Goal: Task Accomplishment & Management: Complete application form

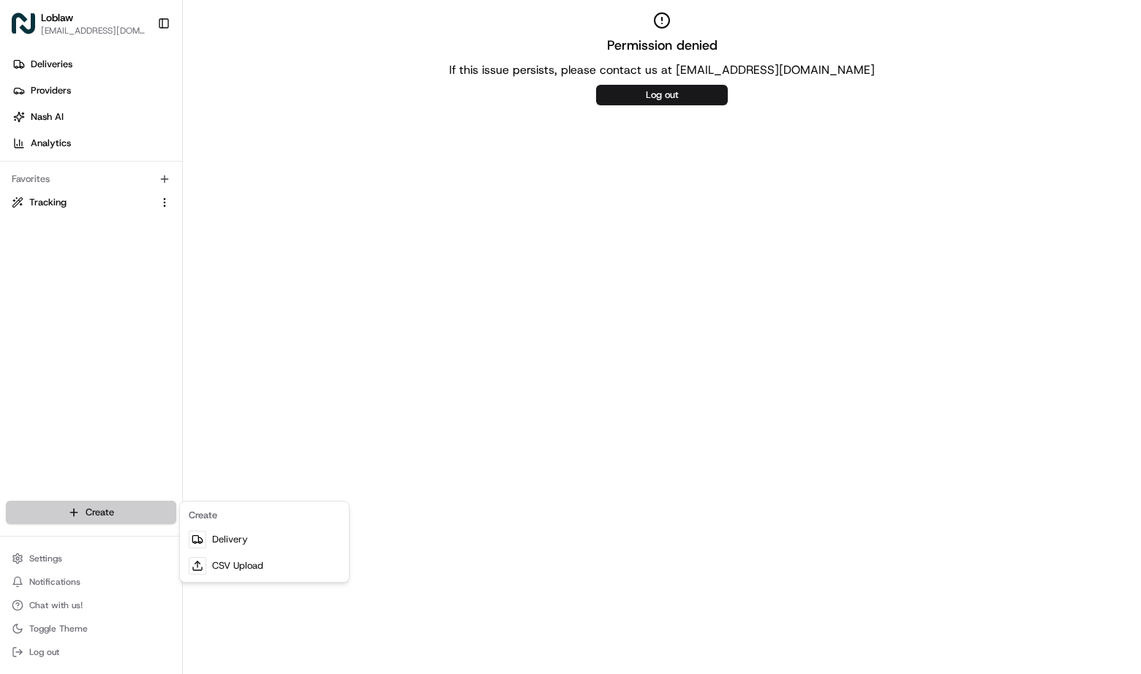
click at [69, 513] on html "Loblaw [EMAIL_ADDRESS][DOMAIN_NAME] Toggle Sidebar Deliveries Providers [PERSON…" at bounding box center [570, 337] width 1141 height 674
click at [233, 537] on link "Delivery" at bounding box center [264, 540] width 163 height 26
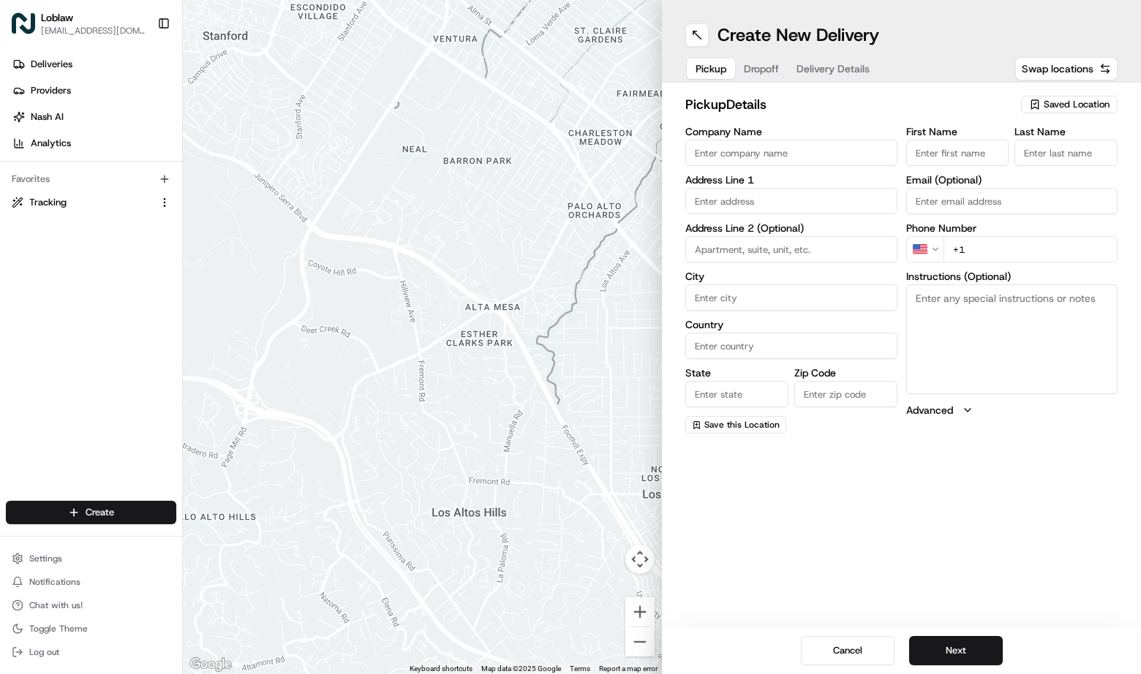
click at [810, 212] on input "text" at bounding box center [791, 201] width 212 height 26
paste input "[STREET_ADDRESS]"
click at [808, 233] on div "[STREET_ADDRESS]" at bounding box center [791, 232] width 205 height 22
type input "[STREET_ADDRESS]"
type input "[GEOGRAPHIC_DATA]"
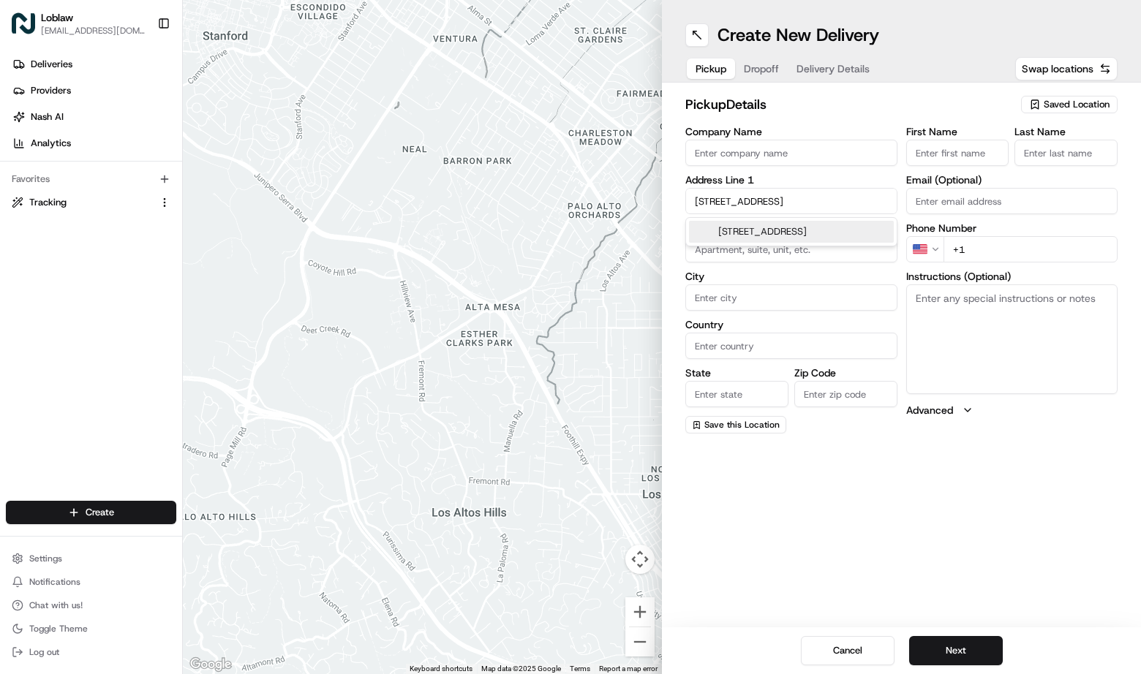
type input "[GEOGRAPHIC_DATA]"
type input "NS"
type input "B3E 1J7"
type input "5240 Nova Scotia Trunk 7"
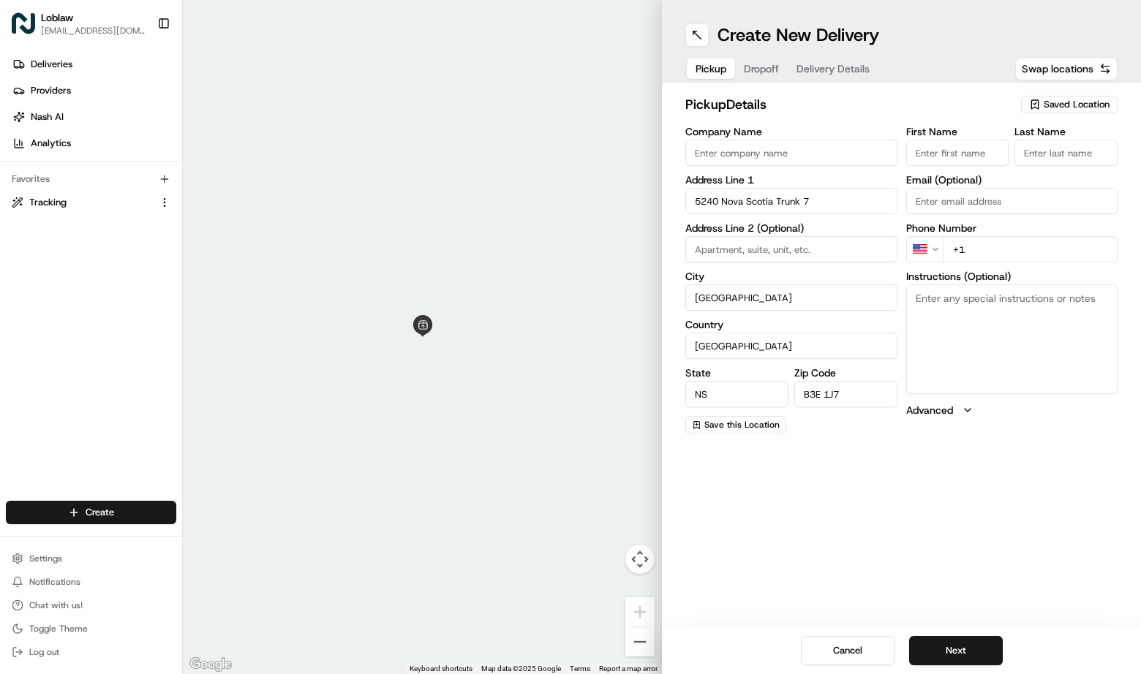
click at [712, 152] on input "Company Name" at bounding box center [791, 153] width 212 height 26
paste input "Highway 7"
type input "Highway 7 RASS"
click at [948, 649] on button "Next" at bounding box center [956, 650] width 94 height 29
click at [977, 246] on input "+1" at bounding box center [1030, 249] width 175 height 26
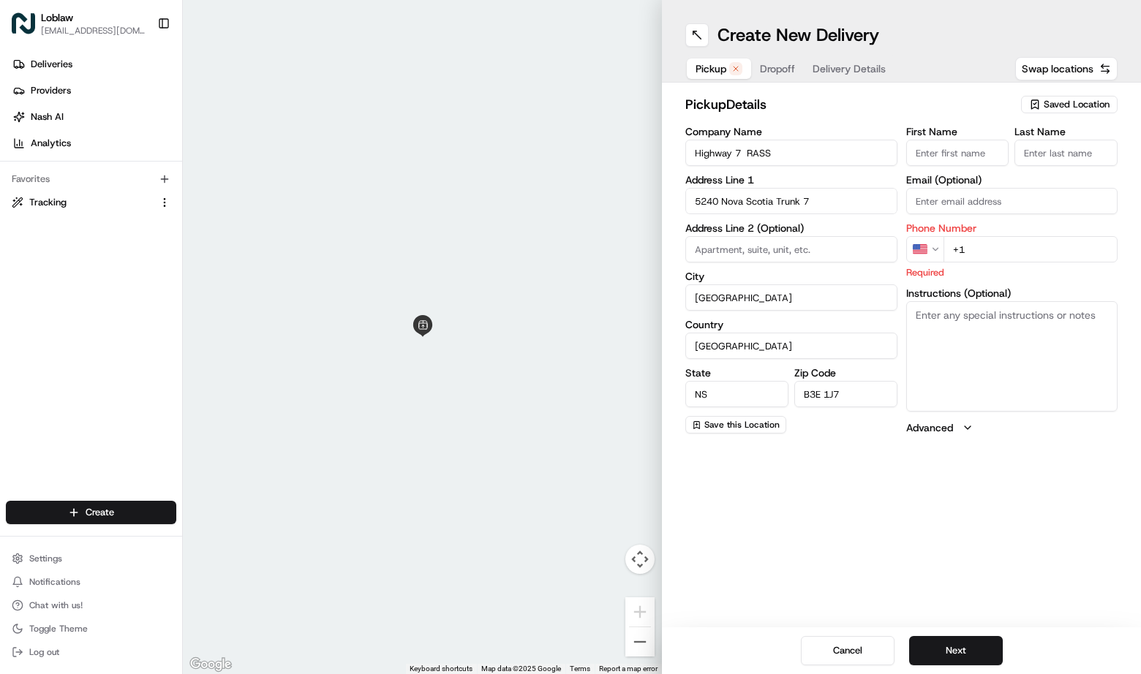
paste input "[PHONE_NUMBER]"
type input "[PHONE_NUMBER]"
click at [979, 646] on button "Next" at bounding box center [956, 650] width 94 height 29
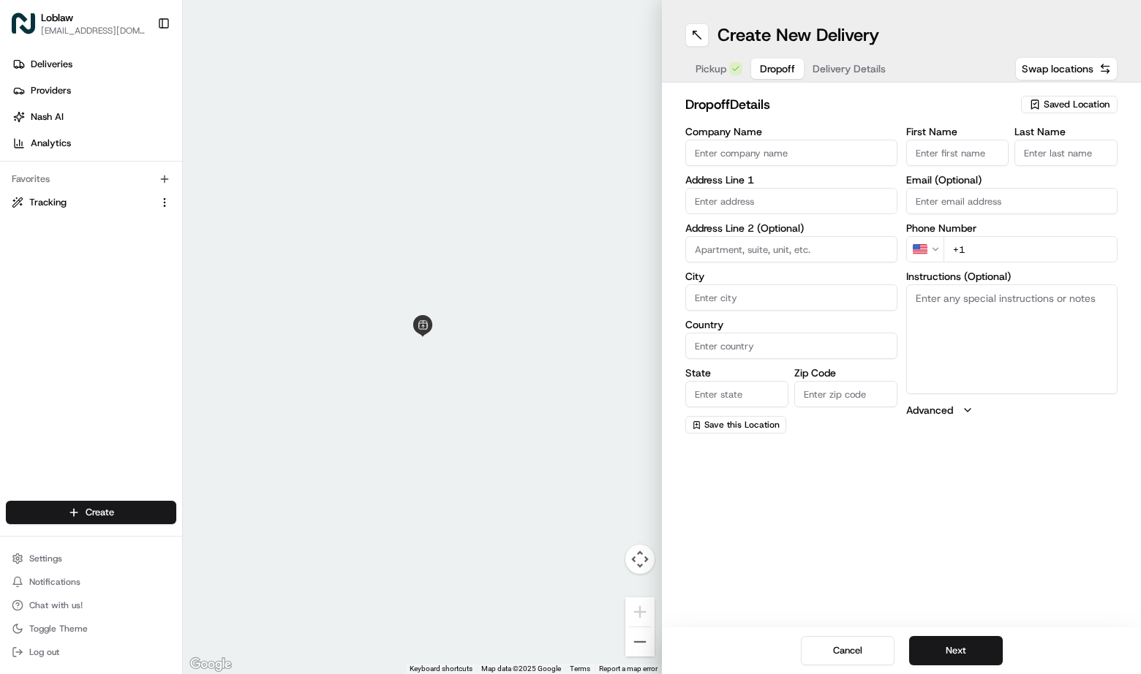
click at [729, 207] on input "text" at bounding box center [791, 201] width 212 height 26
paste input "[STREET_ADDRESS][PERSON_NAME]"
click at [742, 235] on div "[STREET_ADDRESS][PERSON_NAME]" at bounding box center [791, 232] width 205 height 22
type input "[STREET_ADDRESS][PERSON_NAME]"
type input "[GEOGRAPHIC_DATA]"
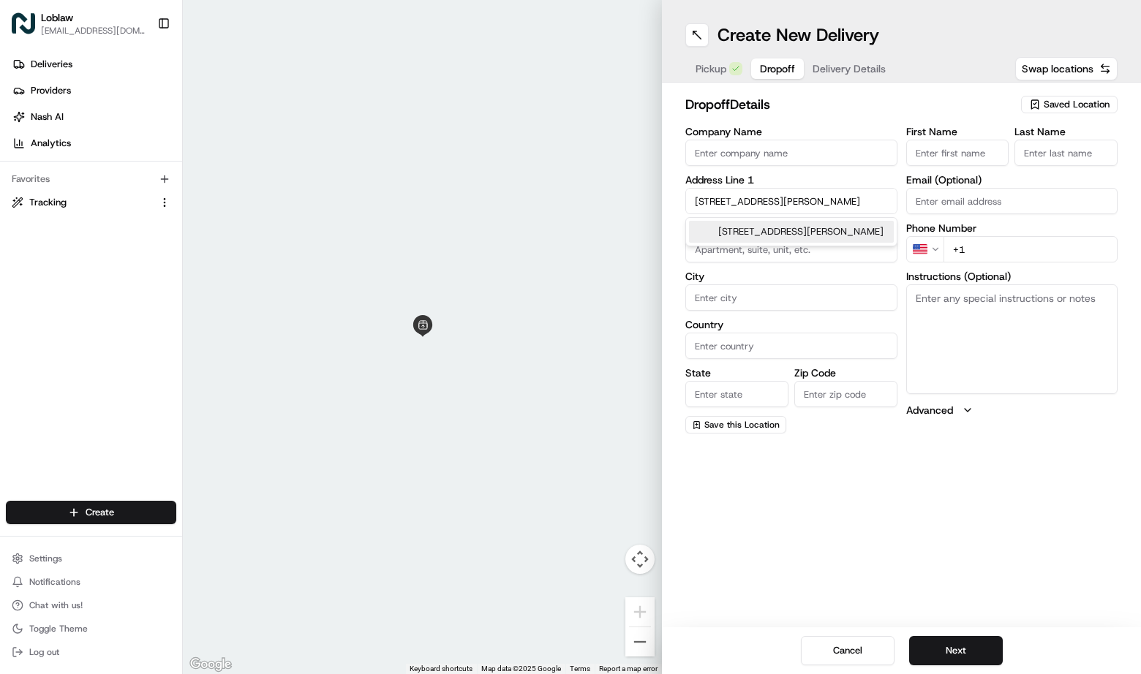
type input "[GEOGRAPHIC_DATA]"
type input "NS"
type input "B2Z 1N7"
type input "[STREET_ADDRESS][PERSON_NAME]"
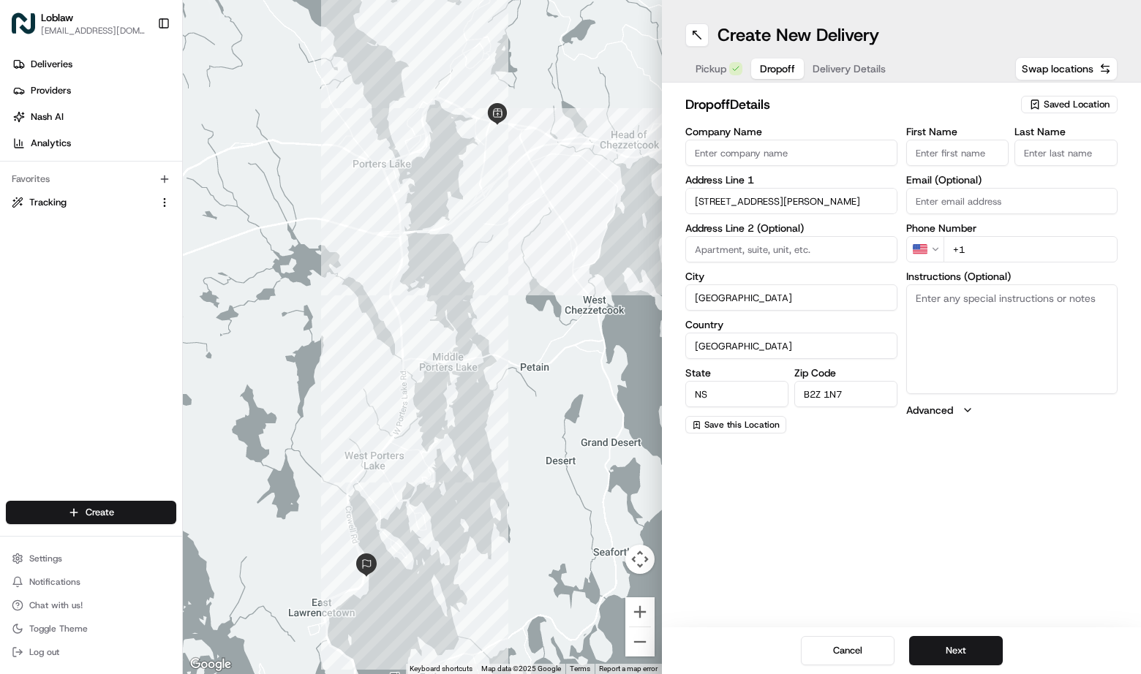
click at [934, 151] on input "First Name" at bounding box center [957, 153] width 103 height 26
type input "June"
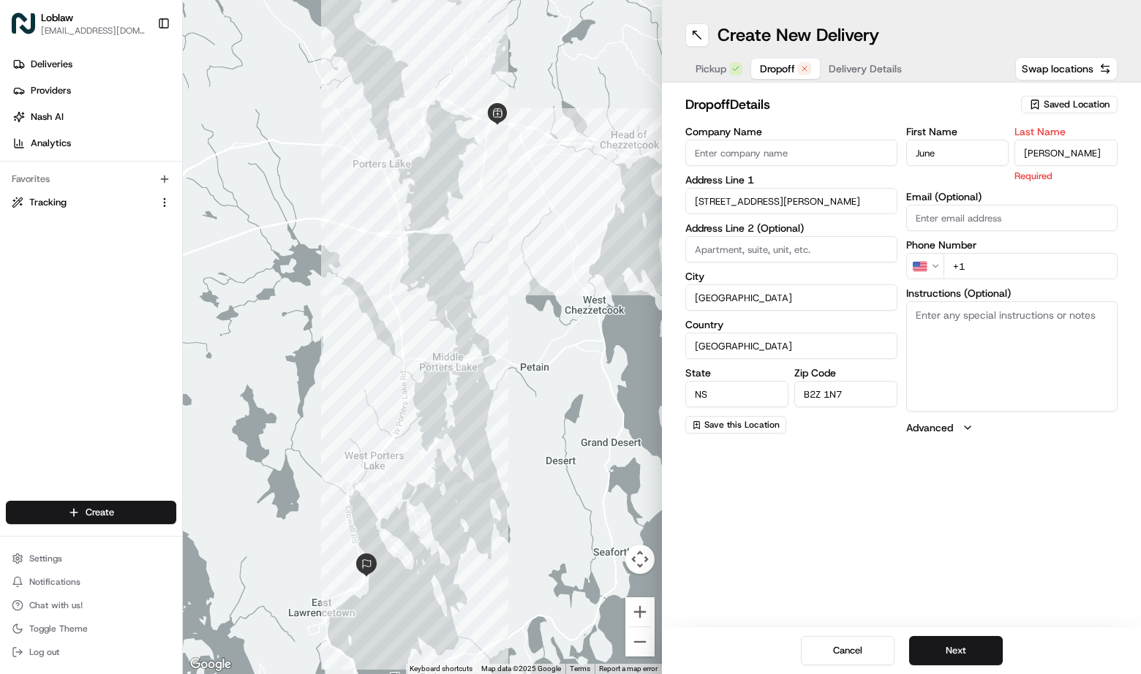
type input "[PERSON_NAME]"
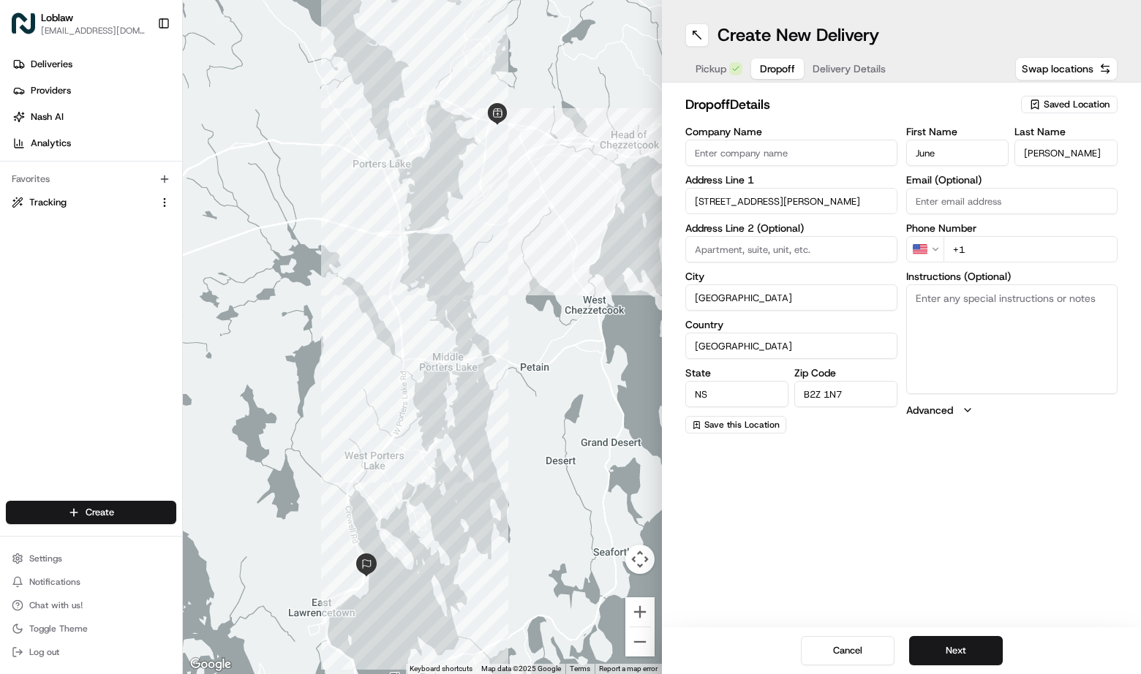
click at [960, 198] on input "Email (Optional)" at bounding box center [1012, 201] width 212 height 26
click at [961, 197] on input "Email (Optional)" at bounding box center [1012, 201] width 212 height 26
paste input "[EMAIL_ADDRESS][PERSON_NAME][DOMAIN_NAME]"
type input "[EMAIL_ADDRESS][PERSON_NAME][DOMAIN_NAME]"
click at [994, 248] on input "+1" at bounding box center [1030, 249] width 175 height 26
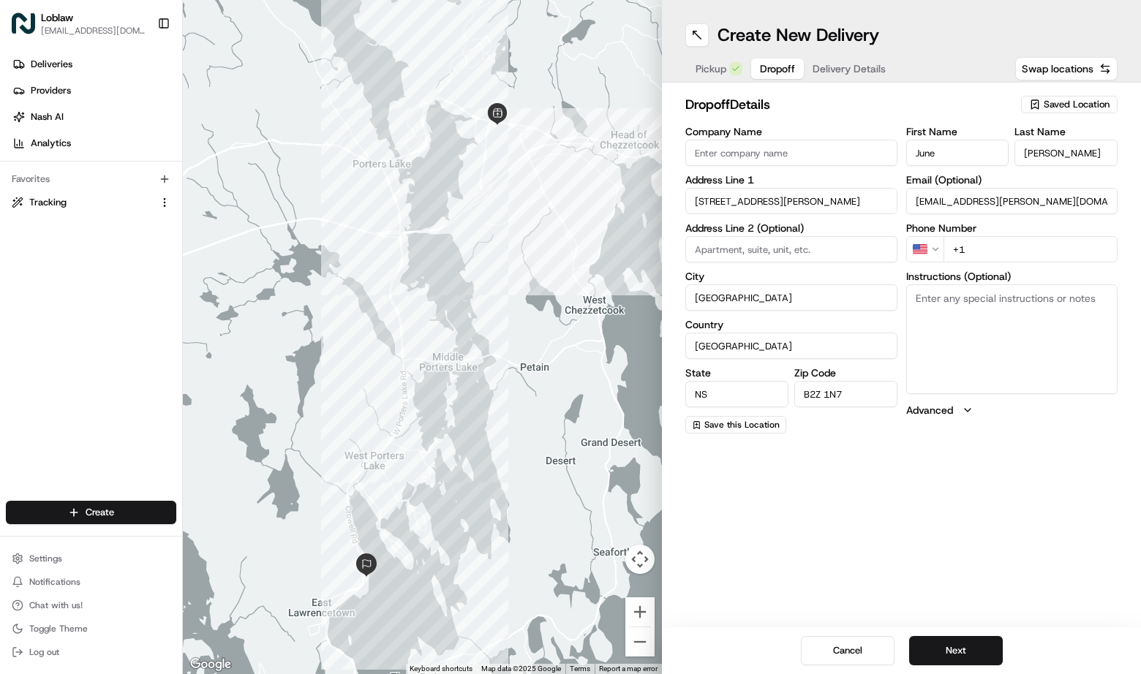
paste input "[PHONE_NUMBER]"
type input "[PHONE_NUMBER]"
click at [972, 352] on textarea "Instructions (Optional)" at bounding box center [1012, 339] width 212 height 110
paste textarea "Order for: [PERSON_NAME]. Give the order directly to the customer."
click at [1038, 313] on textarea "Order for: [PERSON_NAME]. Give the order directly to the customer." at bounding box center [1012, 339] width 212 height 110
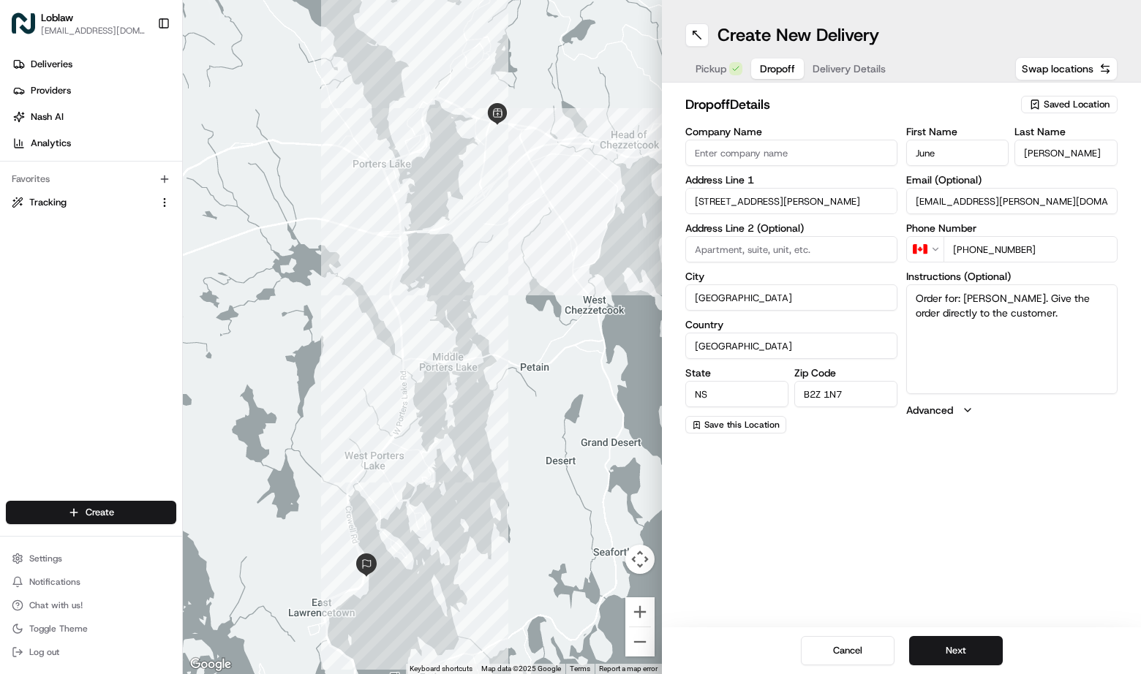
paste textarea "531900012603788"
type textarea "Order for: [PERSON_NAME]. Give the order directly to the customer. 531900012603…"
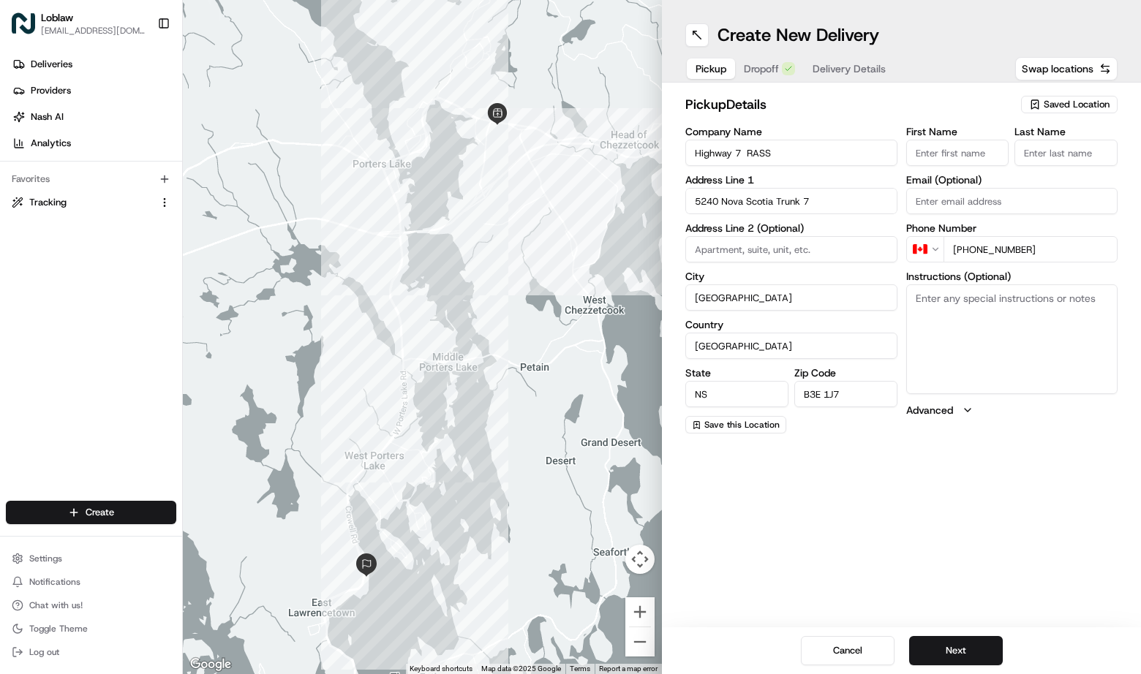
click at [709, 69] on span "Pickup" at bounding box center [710, 68] width 31 height 15
click at [807, 154] on input "Highway 7 RASS" at bounding box center [791, 153] width 212 height 26
click at [965, 148] on input "First Name" at bounding box center [957, 153] width 103 height 26
type input "Store"
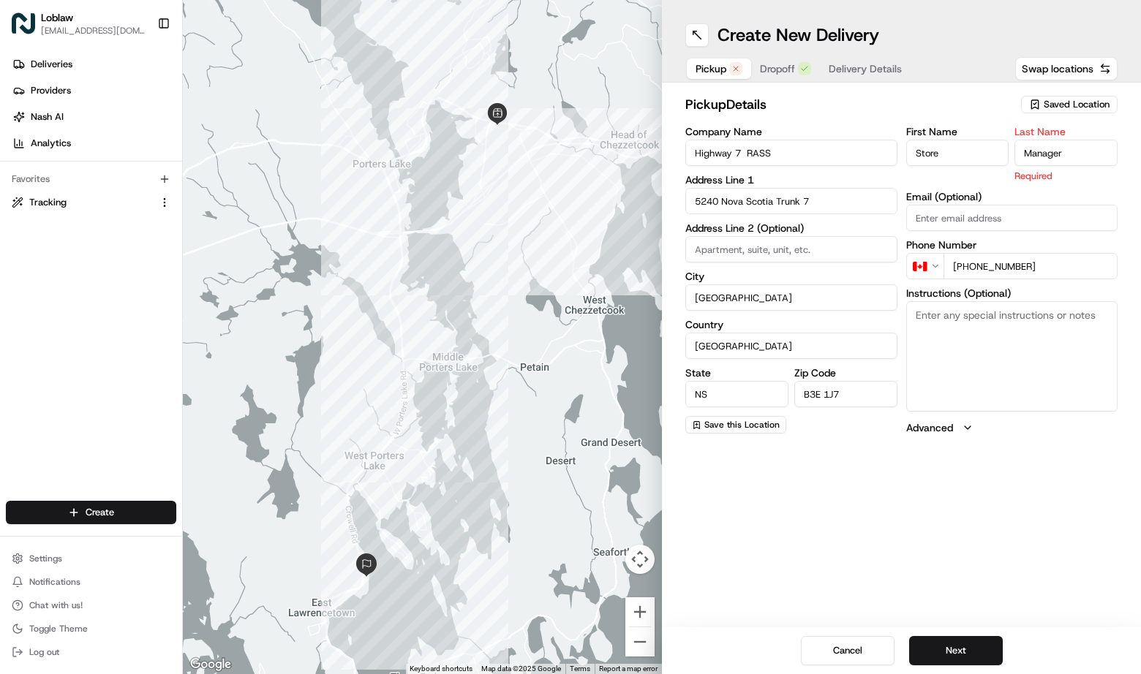
type input "Manager"
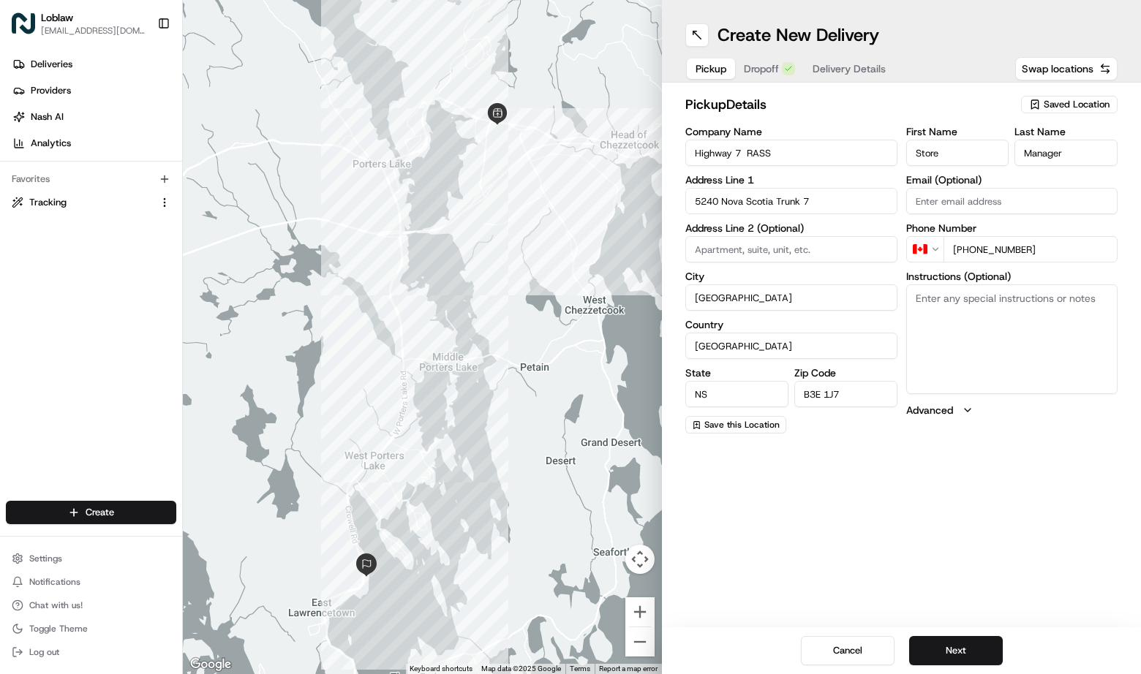
click at [788, 161] on input "Highway 7 RASS" at bounding box center [791, 153] width 212 height 26
drag, startPoint x: 788, startPoint y: 159, endPoint x: 668, endPoint y: 159, distance: 119.9
click at [668, 159] on div "pickup Details Saved Location Company Name Highway 7 RASS Address Line 1 [GEOGR…" at bounding box center [901, 264] width 479 height 363
paste input "Store manager"
type input "Store manager"
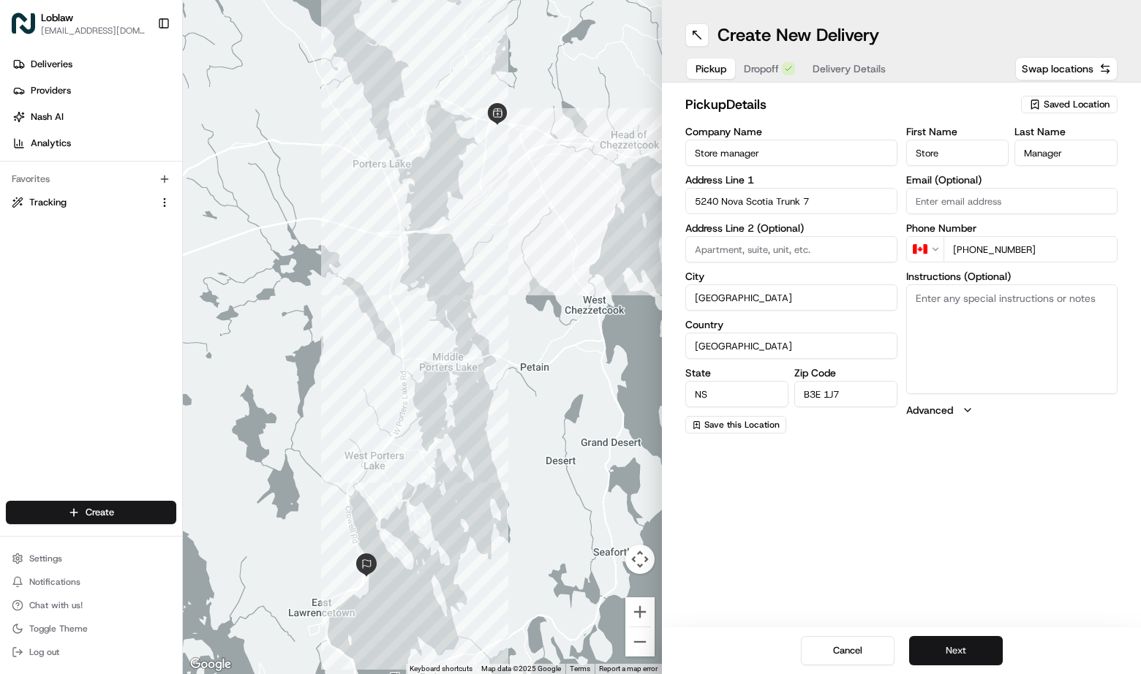
click at [939, 648] on button "Next" at bounding box center [956, 650] width 94 height 29
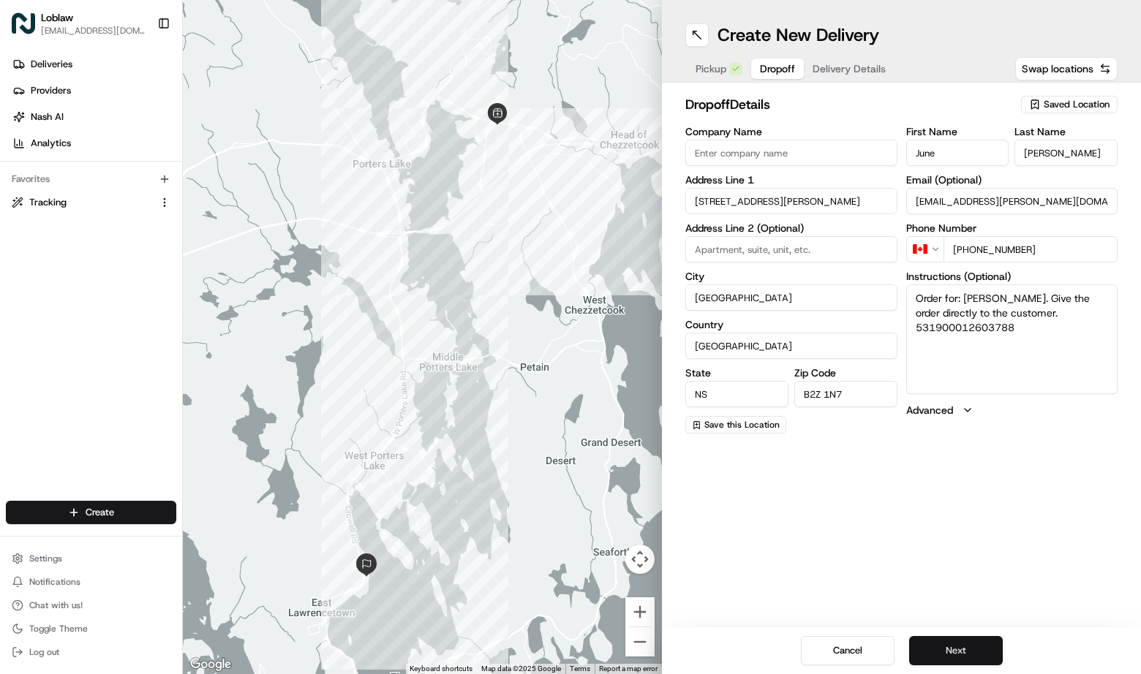
click at [965, 649] on button "Next" at bounding box center [956, 650] width 94 height 29
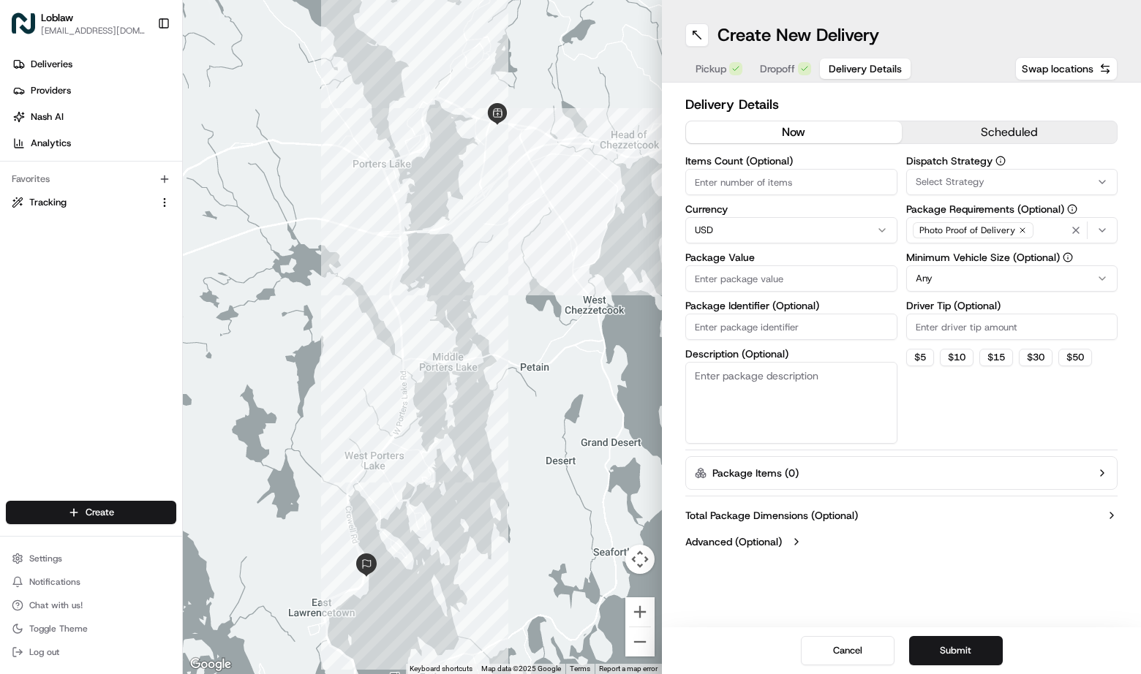
click at [851, 287] on input "Package Value" at bounding box center [791, 278] width 212 height 26
click at [763, 180] on input "Items Count (Optional)" at bounding box center [791, 182] width 212 height 26
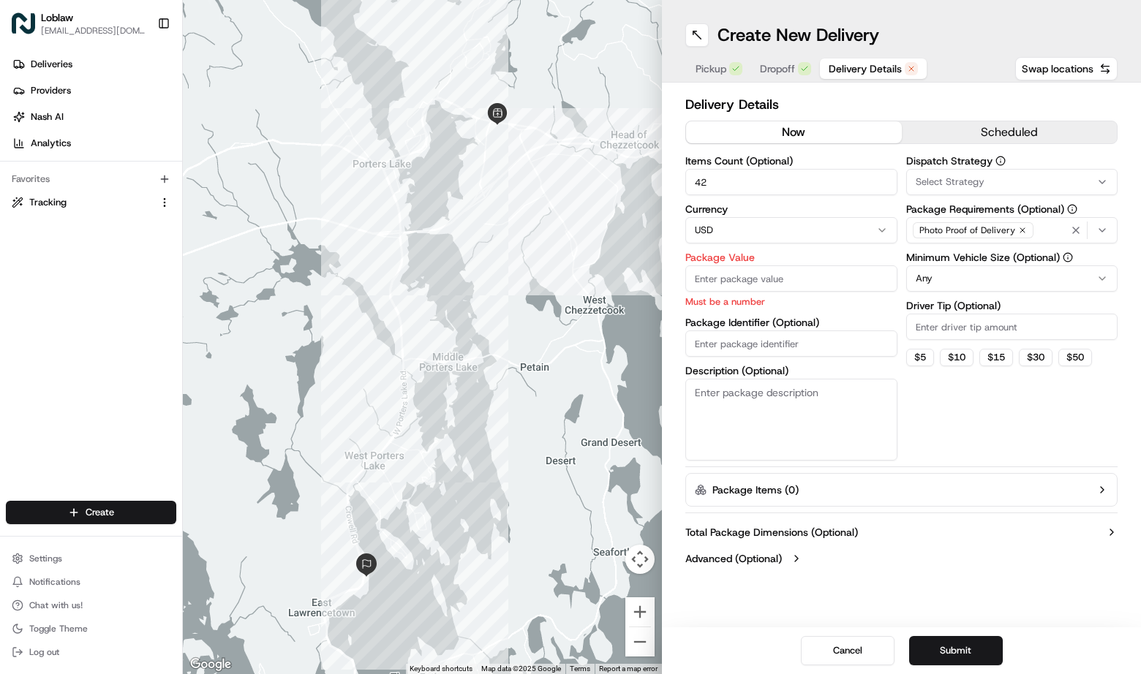
type input "42"
click at [763, 228] on html "Loblaw [EMAIL_ADDRESS][DOMAIN_NAME] Toggle Sidebar Deliveries Providers [PERSON…" at bounding box center [570, 337] width 1141 height 674
click at [769, 226] on html "Loblaw [EMAIL_ADDRESS][DOMAIN_NAME] Toggle Sidebar Deliveries Providers [PERSON…" at bounding box center [570, 337] width 1141 height 674
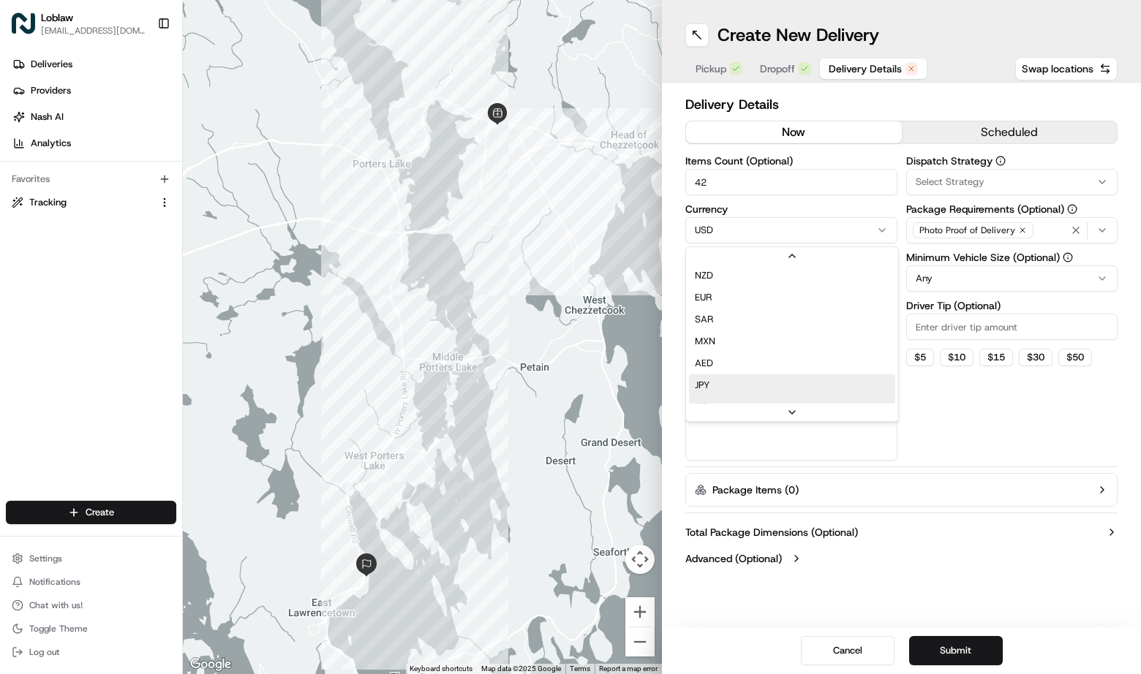
scroll to position [91, 0]
click at [769, 203] on html "Loblaw [EMAIL_ADDRESS][DOMAIN_NAME] Toggle Sidebar Deliveries Providers [PERSON…" at bounding box center [570, 337] width 1141 height 674
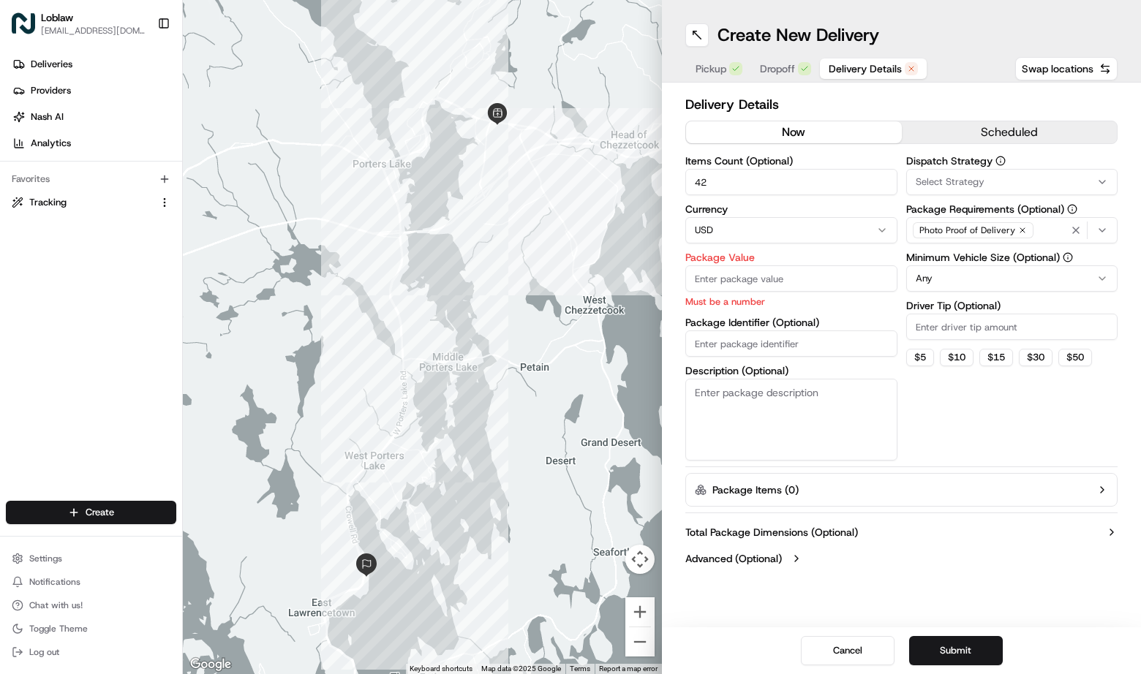
click at [785, 280] on input "Package Value" at bounding box center [791, 278] width 212 height 26
type input "90"
click at [1093, 180] on div "Select Strategy" at bounding box center [1012, 182] width 205 height 13
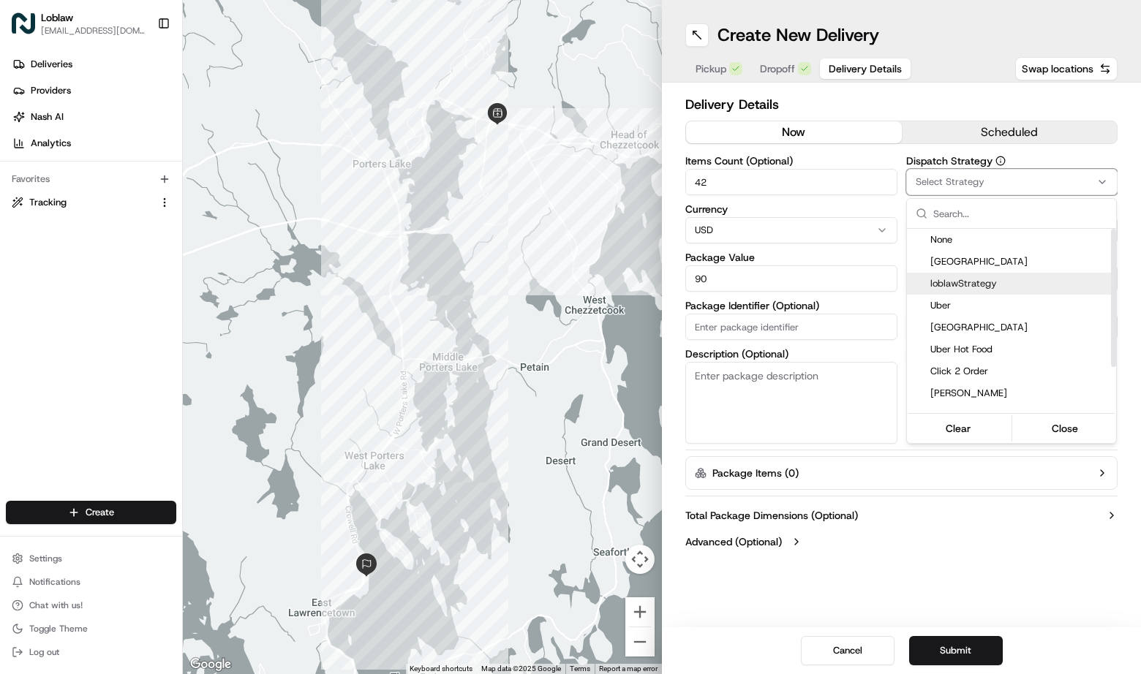
click at [1066, 275] on div "loblawStrategy" at bounding box center [1011, 284] width 209 height 22
click at [1061, 425] on button "Close" at bounding box center [1065, 428] width 100 height 20
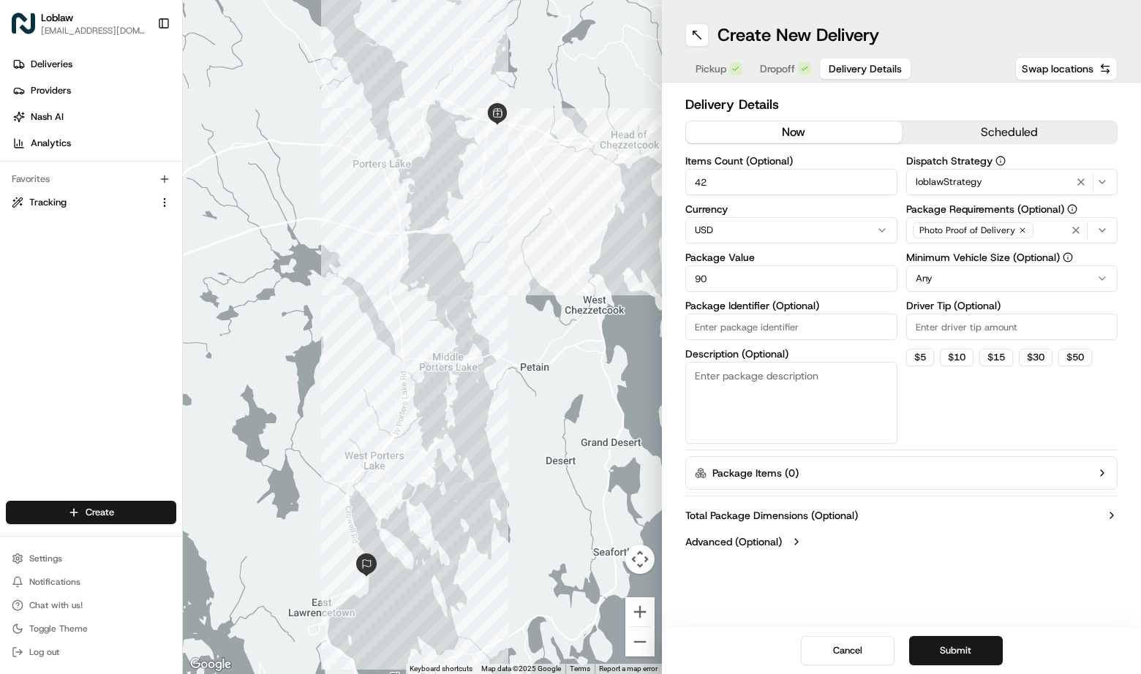
click at [731, 330] on input "Package Identifier (Optional)" at bounding box center [791, 327] width 212 height 26
paste input "531900012603788"
type input "531900012603788"
click at [724, 380] on textarea "Description (Optional)" at bounding box center [791, 403] width 212 height 82
paste textarea "531900012603788"
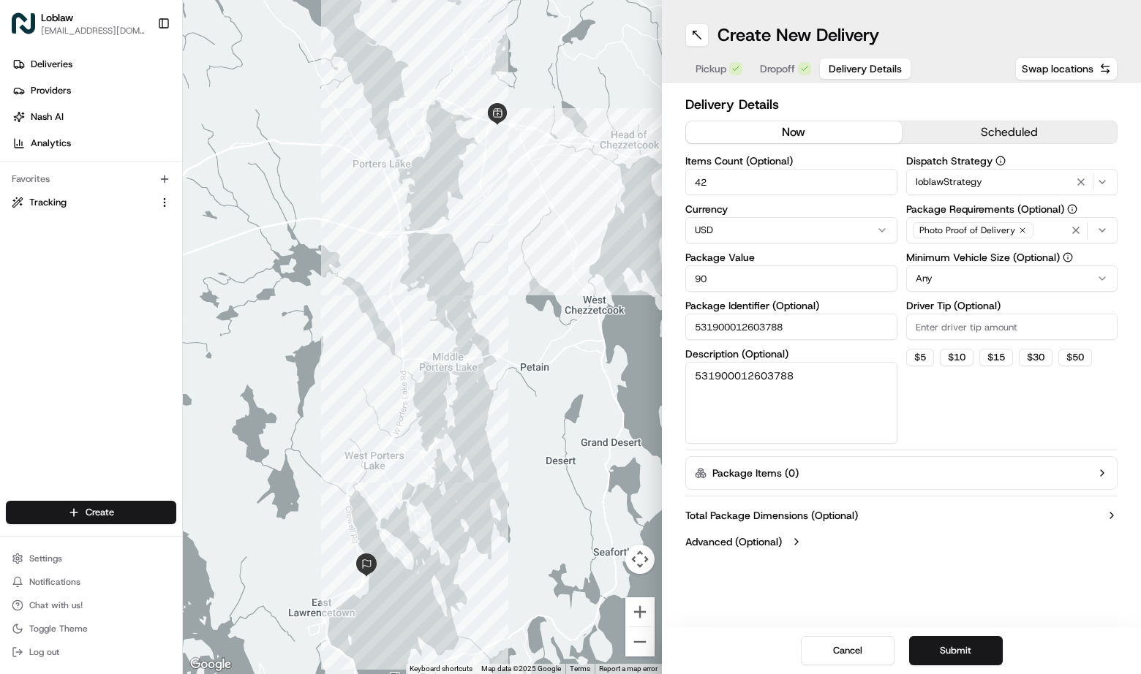
type textarea "531900012603788"
click at [928, 326] on input "Driver Tip (Optional)" at bounding box center [1012, 327] width 212 height 26
type input "0"
click at [986, 652] on button "Submit" at bounding box center [956, 650] width 94 height 29
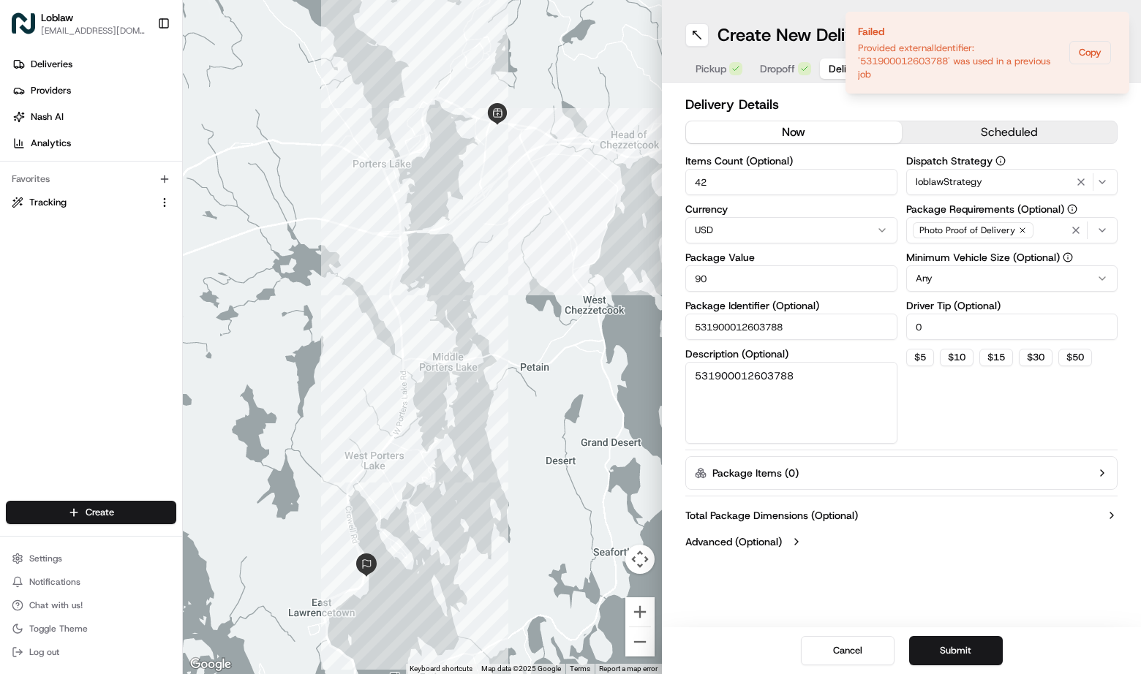
click at [793, 323] on input "531900012603788" at bounding box center [791, 327] width 212 height 26
type input "531900012603788-1"
click at [788, 366] on textarea "531900012603788" at bounding box center [791, 403] width 212 height 82
click at [797, 368] on textarea "531900012603788" at bounding box center [791, 403] width 212 height 82
type textarea "531900012603788-1"
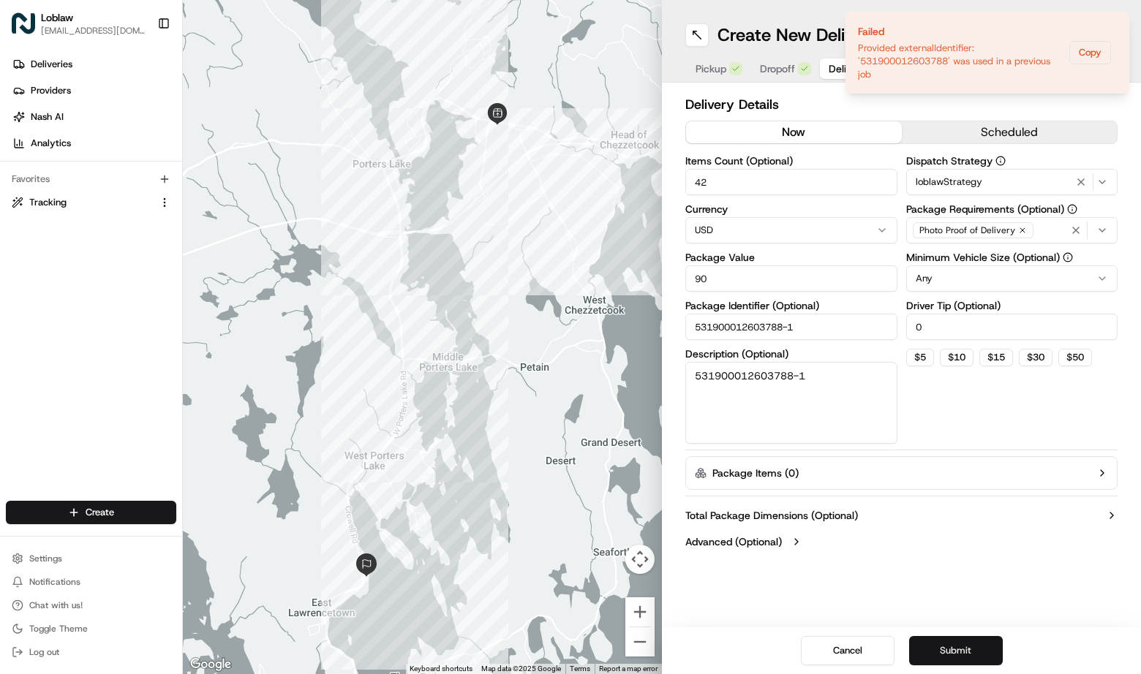
click at [954, 649] on button "Submit" at bounding box center [956, 650] width 94 height 29
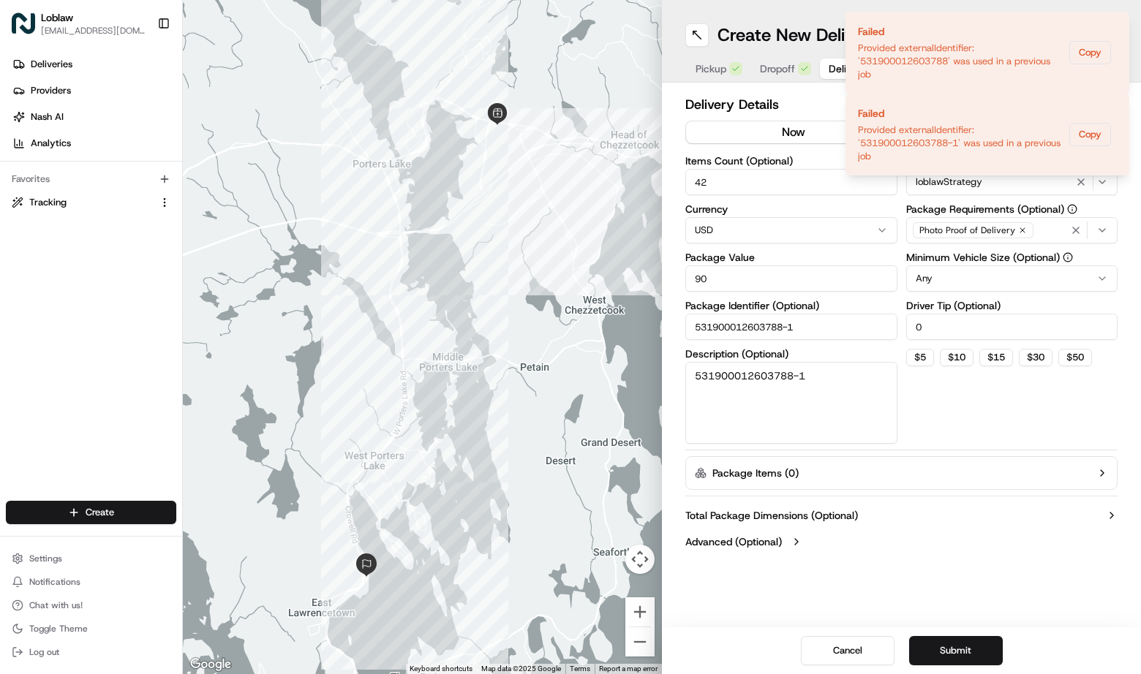
click at [697, 327] on input "531900012603788-1" at bounding box center [791, 327] width 212 height 26
type input ".531900012603788-1"
click at [697, 374] on textarea "531900012603788-1" at bounding box center [791, 403] width 212 height 82
type textarea ".531900012603788-1"
click at [962, 654] on button "Submit" at bounding box center [956, 650] width 94 height 29
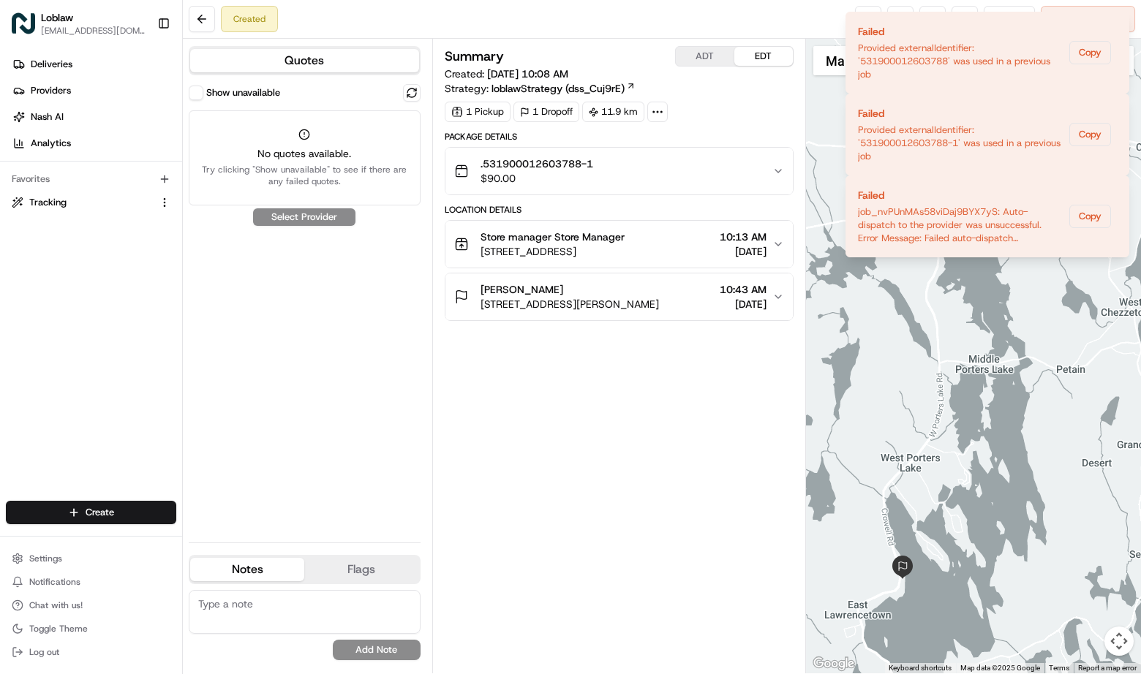
click at [743, 302] on span "[DATE]" at bounding box center [743, 304] width 47 height 15
